Goal: Information Seeking & Learning: Learn about a topic

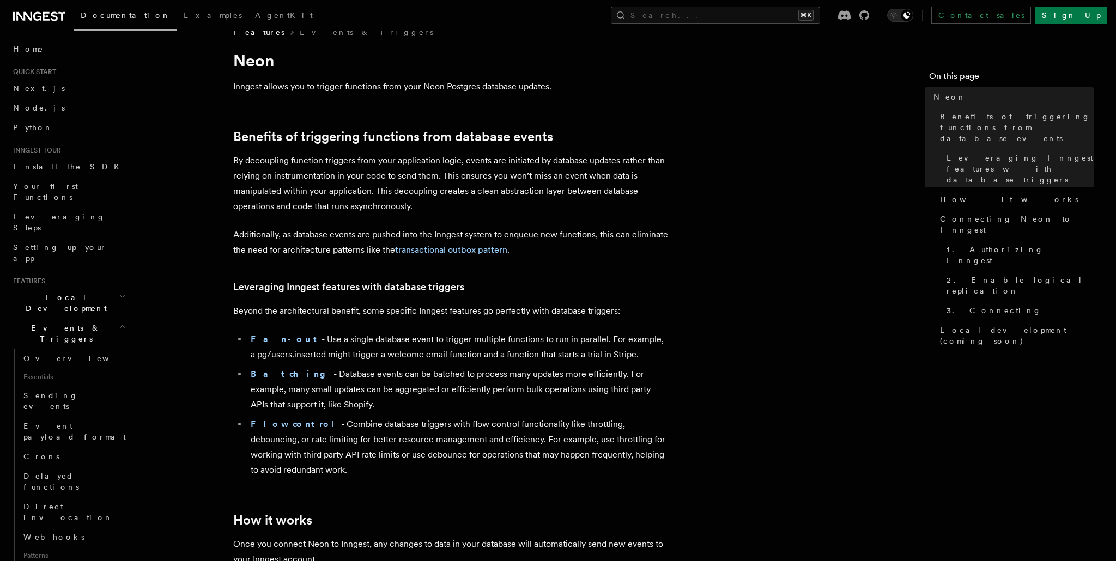
scroll to position [19, 0]
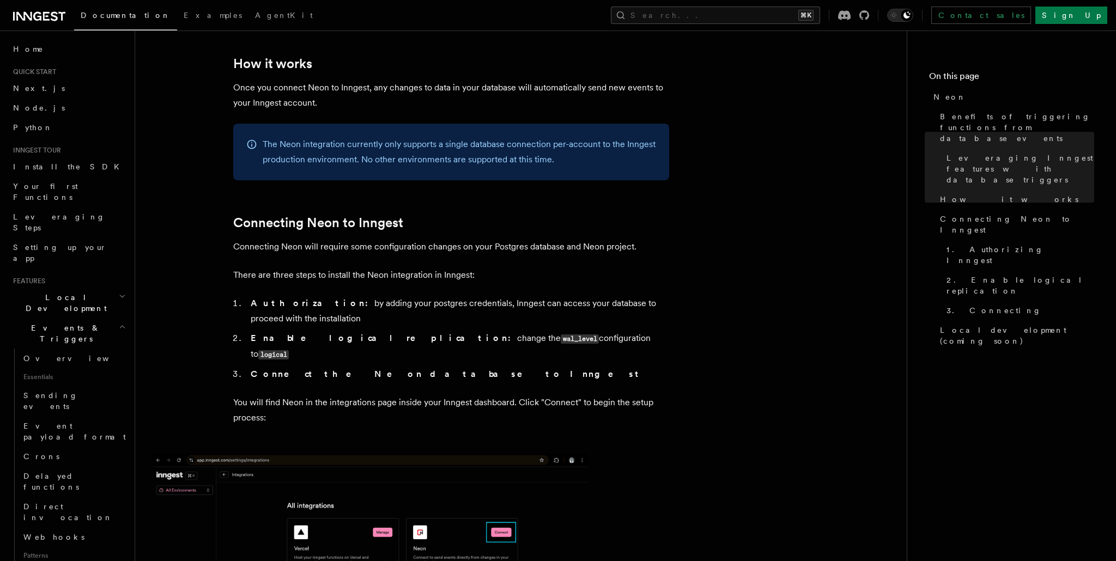
scroll to position [482, 0]
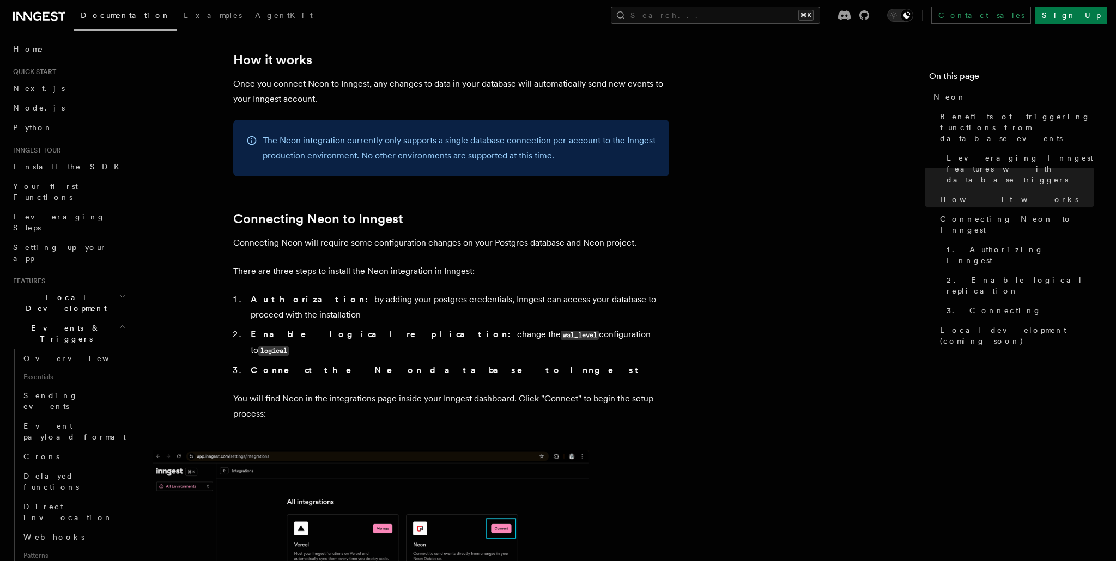
click at [399, 142] on p "The Neon integration currently only supports a single database connection per-a…" at bounding box center [460, 148] width 394 height 31
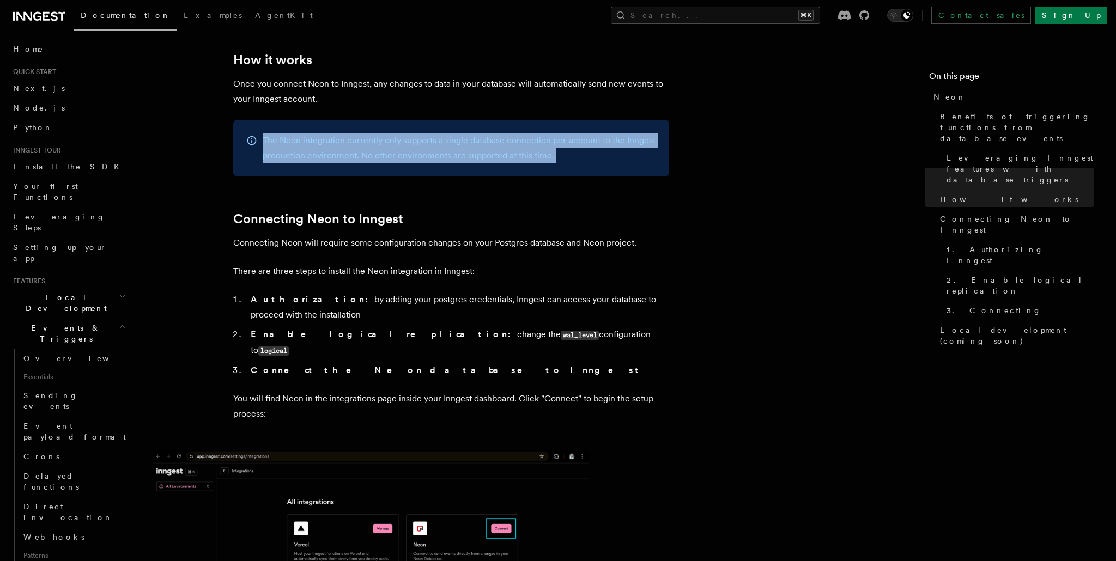
click at [399, 142] on p "The Neon integration currently only supports a single database connection per-a…" at bounding box center [460, 148] width 394 height 31
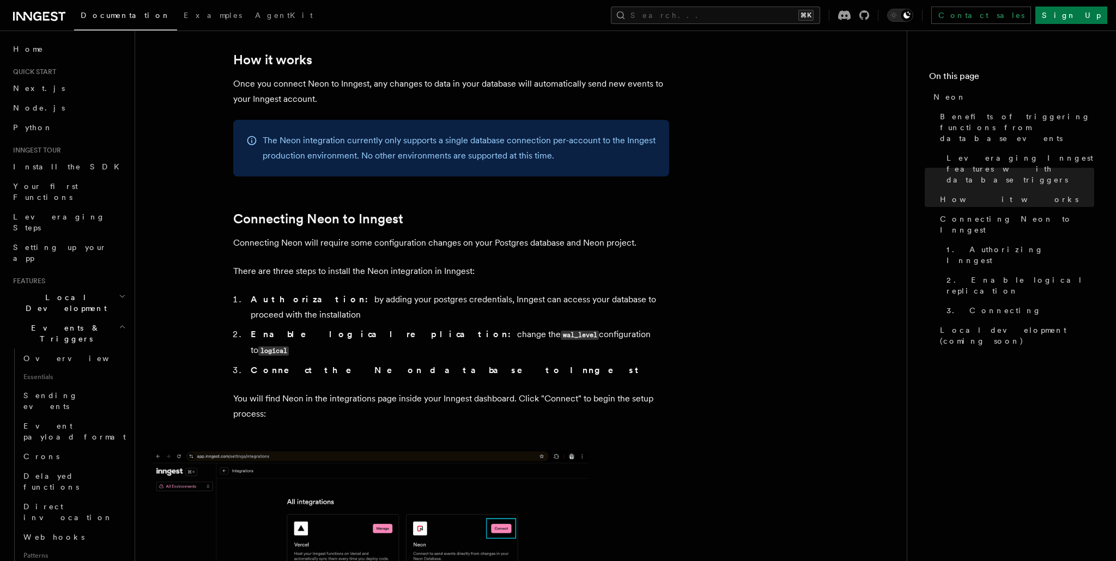
click at [466, 142] on p "The Neon integration currently only supports a single database connection per-a…" at bounding box center [460, 148] width 394 height 31
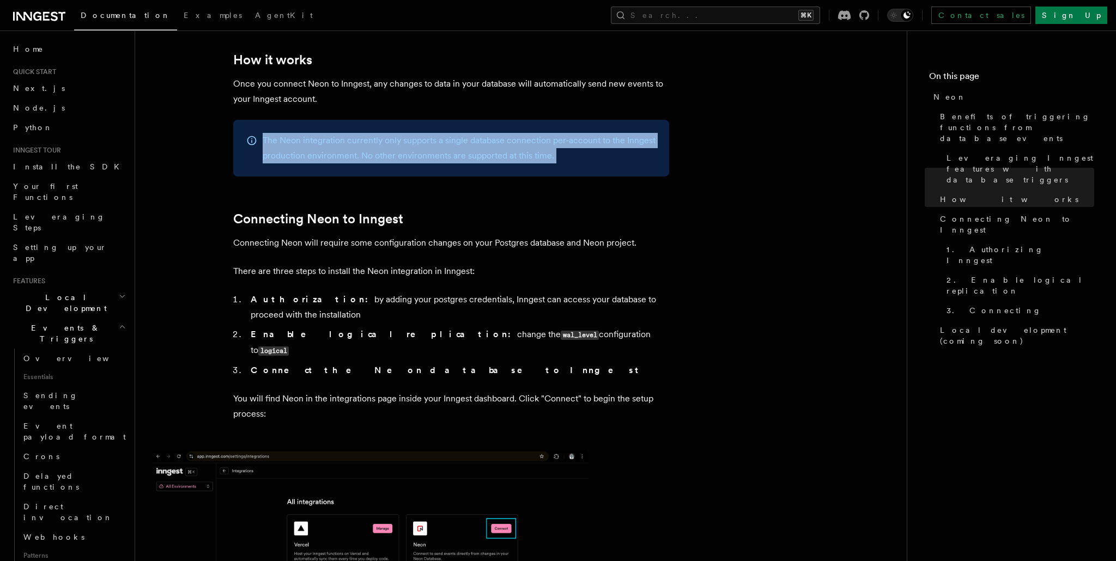
click at [466, 142] on p "The Neon integration currently only supports a single database connection per-a…" at bounding box center [460, 148] width 394 height 31
click at [212, 226] on div at bounding box center [212, 226] width 0 height 0
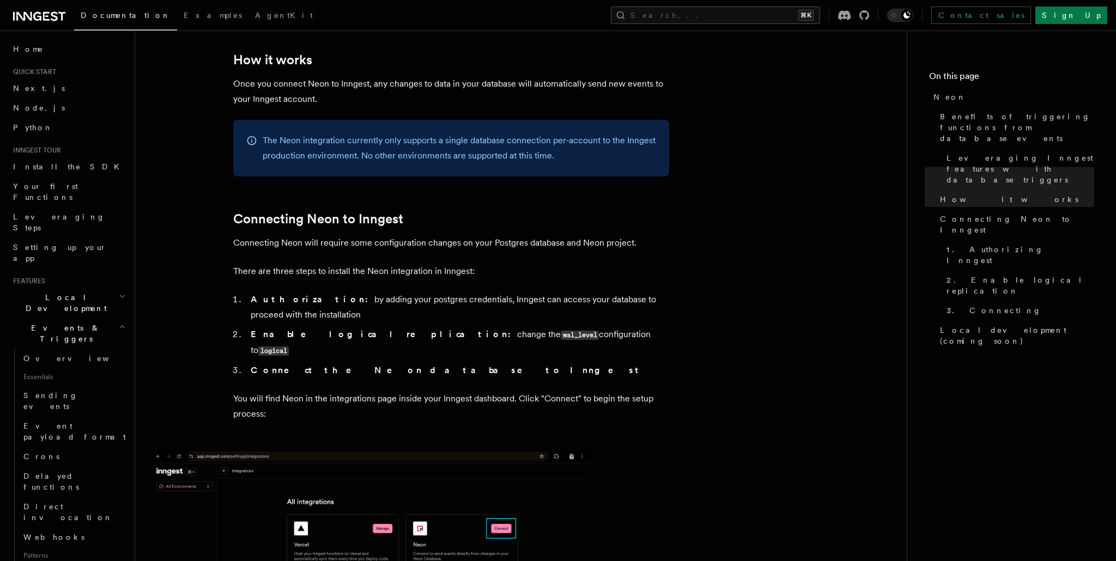
scroll to position [0, 0]
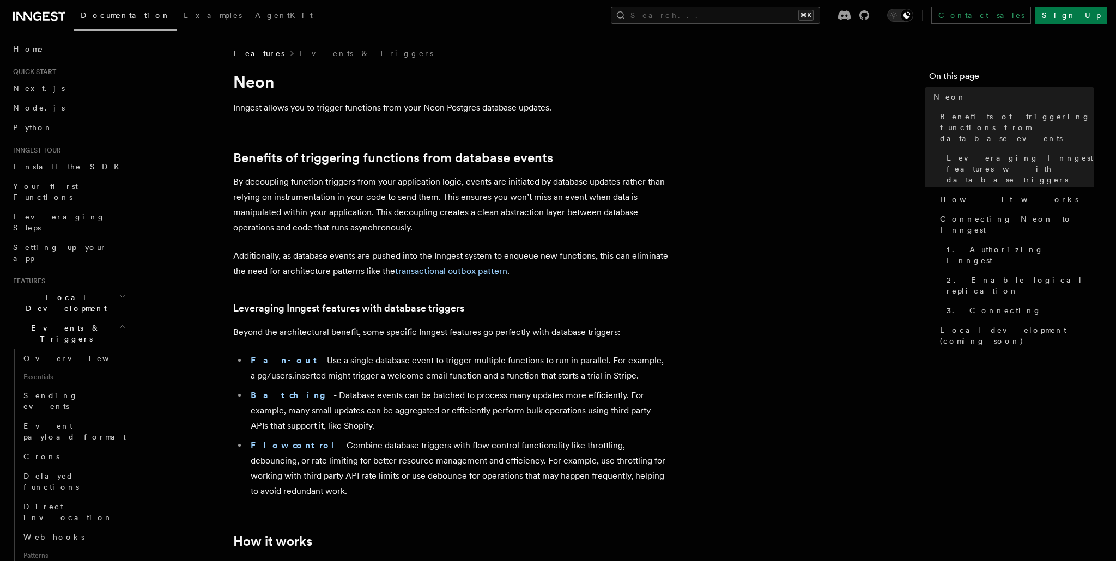
click at [122, 323] on icon "button" at bounding box center [122, 327] width 7 height 9
